Goal: Information Seeking & Learning: Learn about a topic

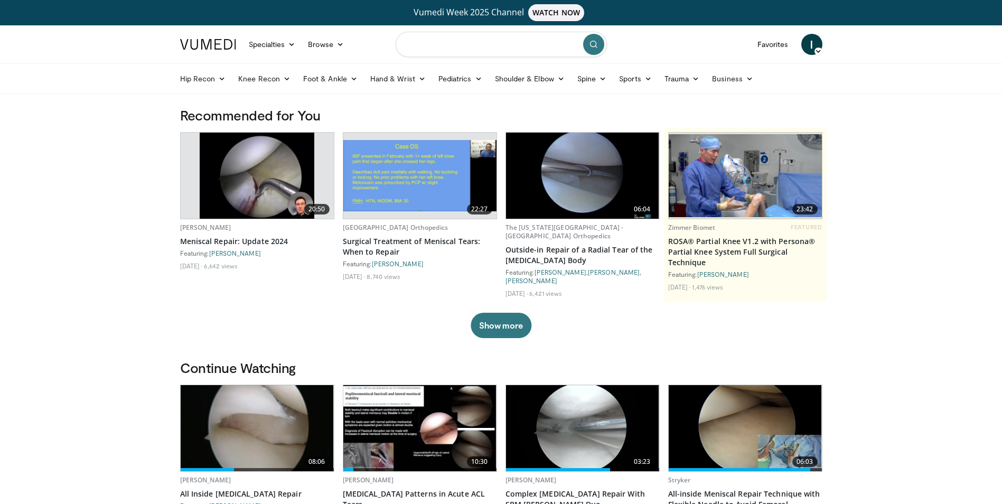
click at [441, 42] on input "Search topics, interventions" at bounding box center [500, 44] width 211 height 25
type input "**********"
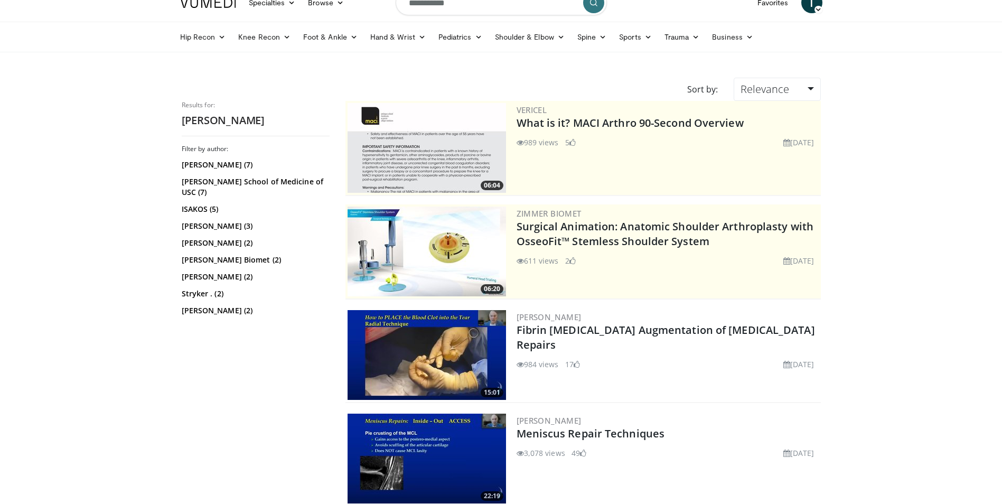
scroll to position [53, 0]
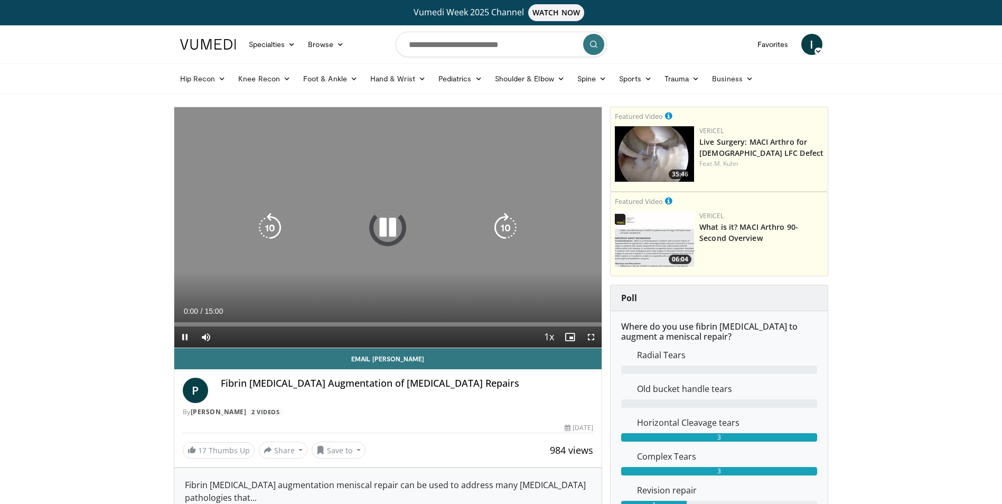
click at [384, 230] on icon "Video Player" at bounding box center [388, 228] width 30 height 30
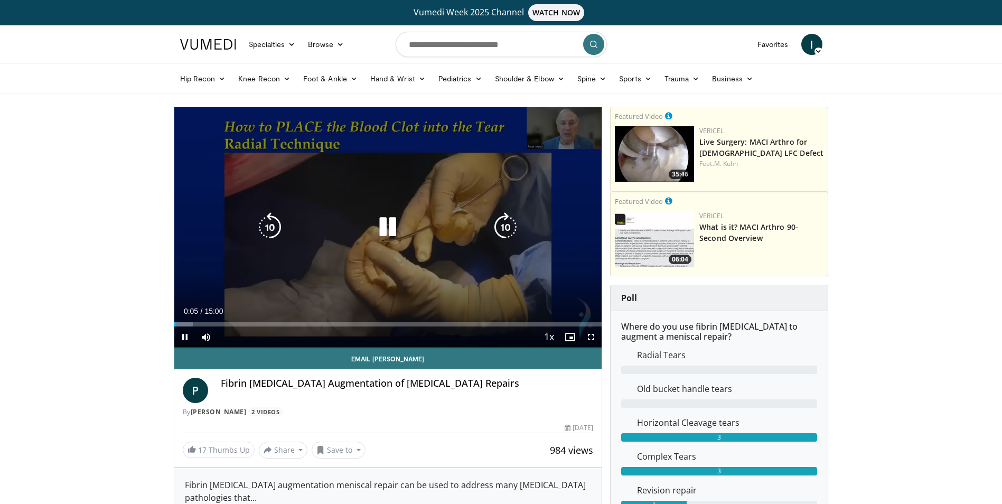
click at [404, 256] on div "10 seconds Tap to unmute" at bounding box center [388, 227] width 428 height 240
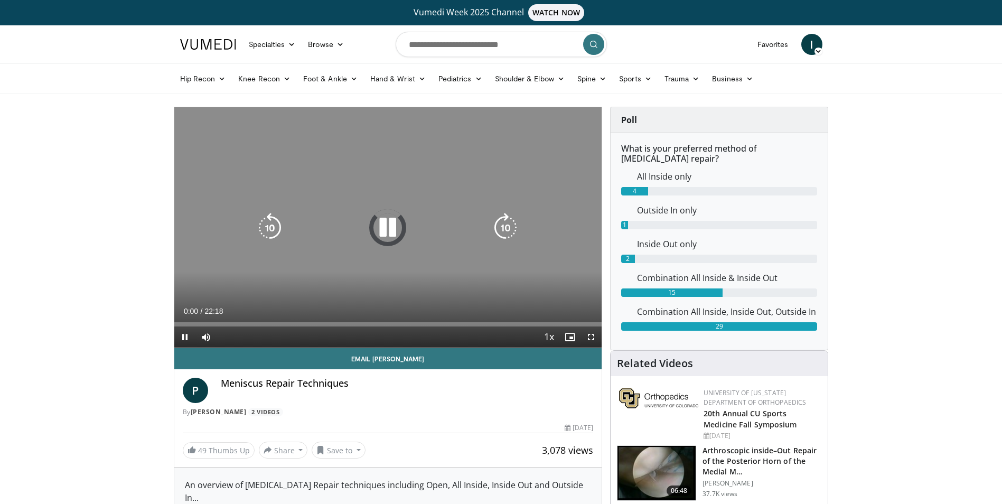
click at [377, 228] on icon "Video Player" at bounding box center [388, 228] width 30 height 30
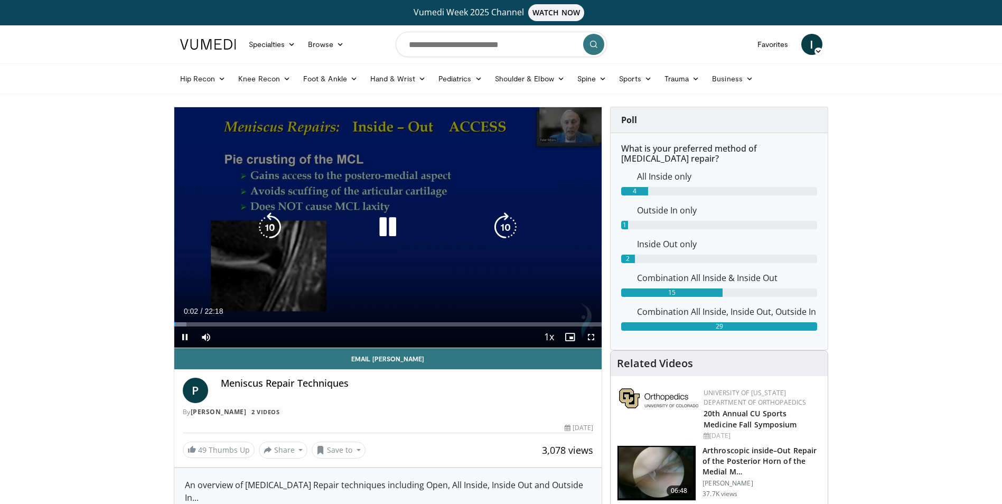
click at [381, 234] on icon "Video Player" at bounding box center [388, 227] width 30 height 30
